Goal: Task Accomplishment & Management: Manage account settings

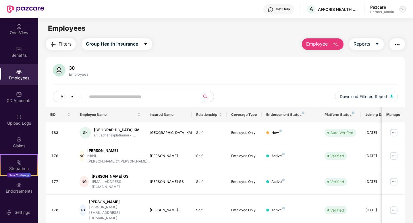
click at [402, 9] on img at bounding box center [402, 9] width 5 height 5
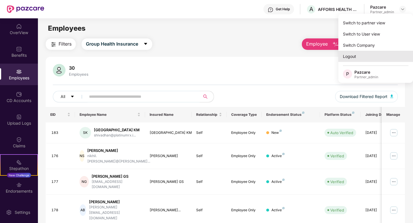
click at [352, 53] on div "Logout" at bounding box center [375, 56] width 75 height 11
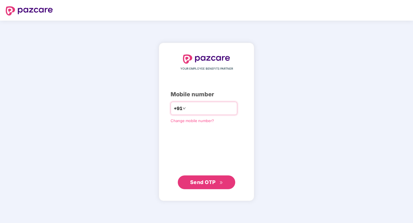
type input "**********"
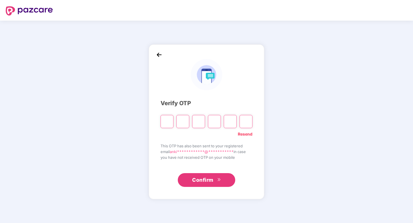
type input "*"
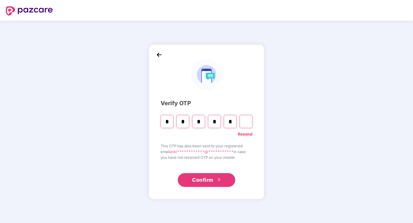
type input "*"
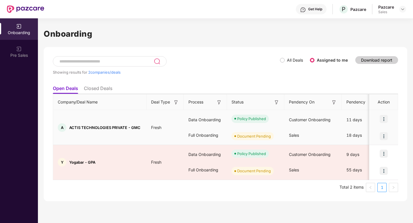
click at [384, 135] on img at bounding box center [383, 136] width 8 height 8
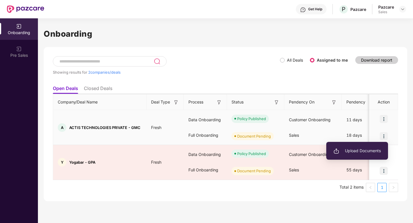
click at [367, 149] on span "Upload Documents" at bounding box center [356, 151] width 47 height 6
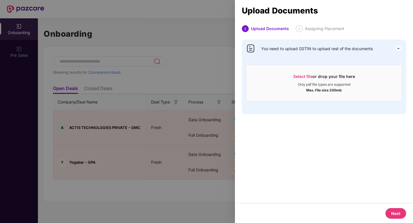
click at [147, 145] on div at bounding box center [206, 111] width 413 height 223
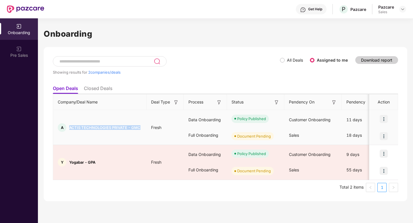
drag, startPoint x: 140, startPoint y: 127, endPoint x: 65, endPoint y: 127, distance: 75.7
click at [64, 127] on div "A ACTIS TECHNOLOGIES PRIVATE - GMC" at bounding box center [99, 127] width 93 height 9
copy div "ACTIS TECHNOLOGIES PRIVATE - GMC"
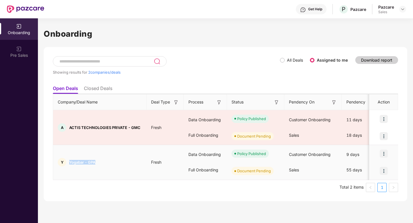
drag, startPoint x: 96, startPoint y: 161, endPoint x: 68, endPoint y: 161, distance: 28.1
click at [68, 161] on div "Y Yogabar - GPA" at bounding box center [99, 162] width 93 height 9
copy span "Yogabar - GPA"
